Goal: Find specific page/section: Find specific page/section

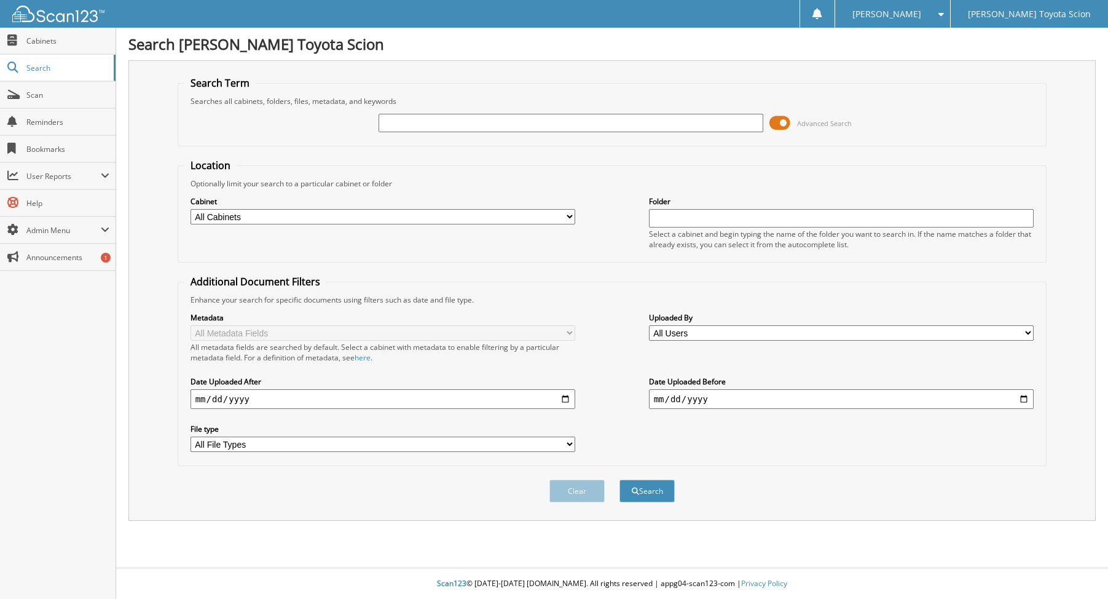
click at [487, 114] on input "text" at bounding box center [571, 123] width 385 height 18
type input "244073"
click at [620, 479] on button "Search" at bounding box center [647, 490] width 55 height 23
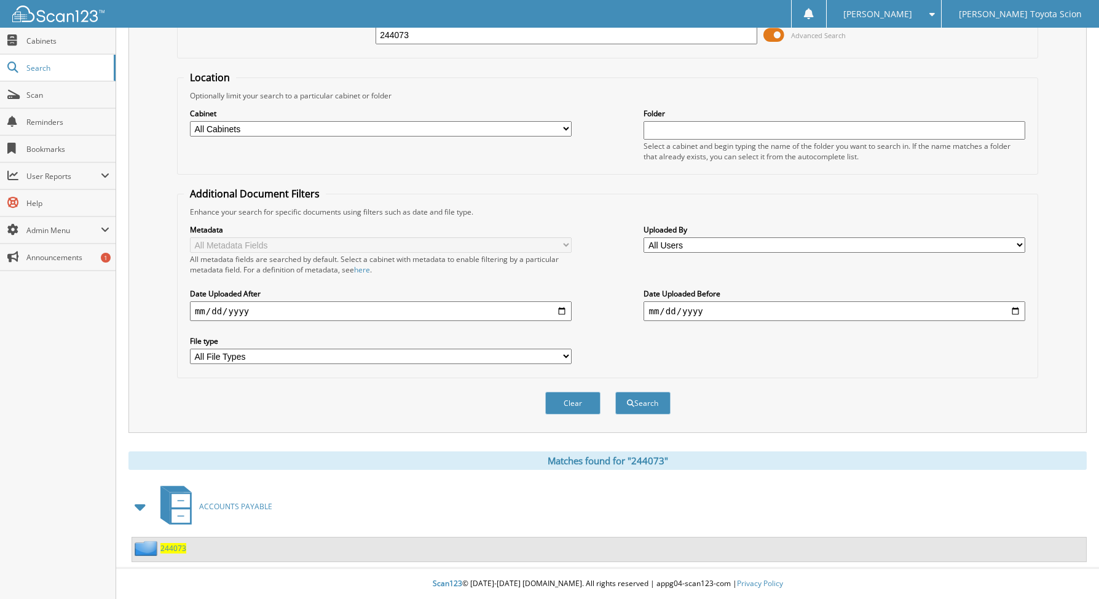
scroll to position [89, 0]
click at [181, 548] on span "244073" at bounding box center [173, 548] width 26 height 10
